Goal: Find specific page/section: Find specific page/section

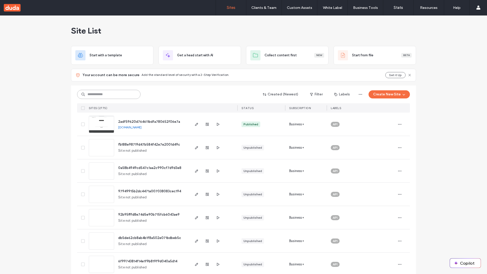
click at [107, 94] on input at bounding box center [108, 94] width 63 height 9
type input "**********"
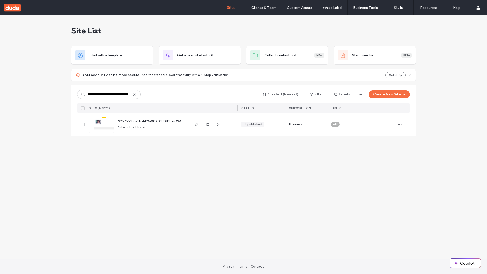
click at [150, 121] on span "97949915b2dc4471a007038083cec194" at bounding box center [149, 121] width 63 height 4
